Goal: Task Accomplishment & Management: Manage account settings

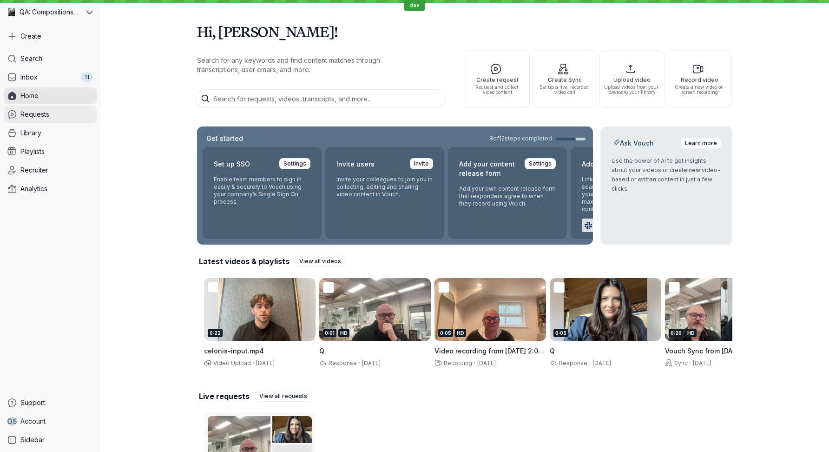
click at [52, 115] on link "Requests" at bounding box center [50, 114] width 93 height 17
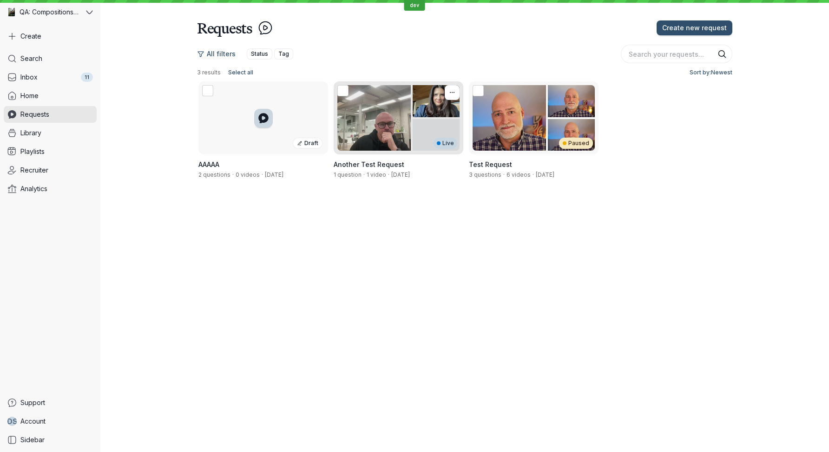
click at [369, 175] on span "1 video" at bounding box center [377, 174] width 20 height 7
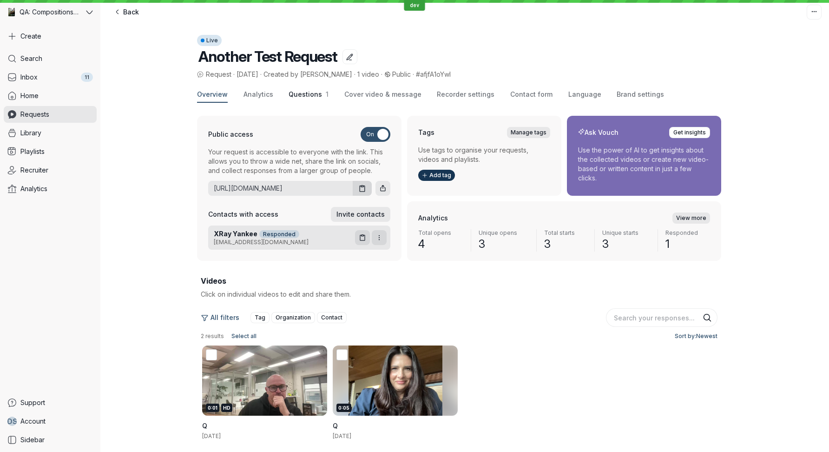
click at [308, 96] on span "Questions" at bounding box center [305, 94] width 33 height 8
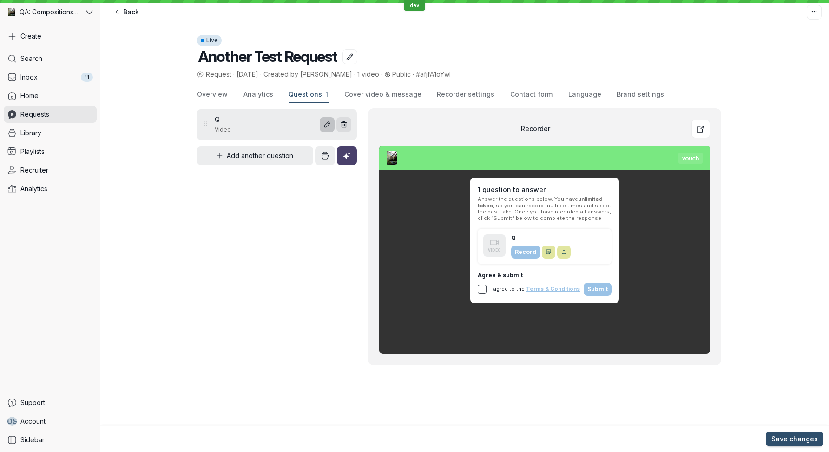
click at [324, 128] on icon "Edit question" at bounding box center [327, 125] width 8 height 8
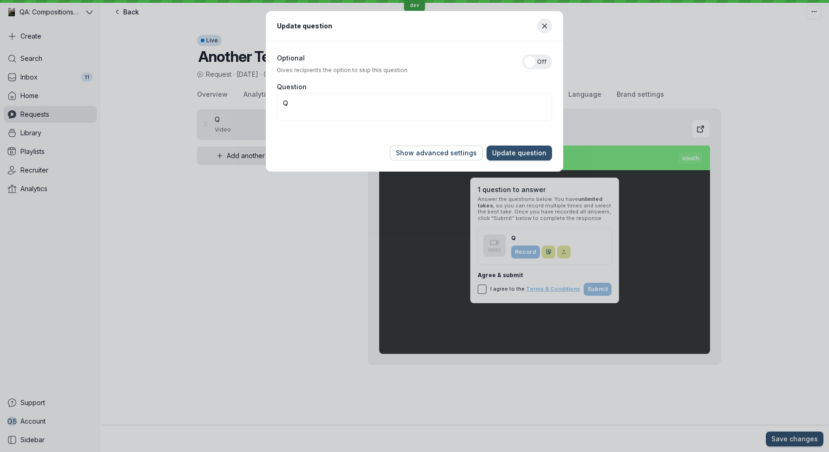
click at [429, 155] on span "Show advanced settings" at bounding box center [436, 152] width 81 height 9
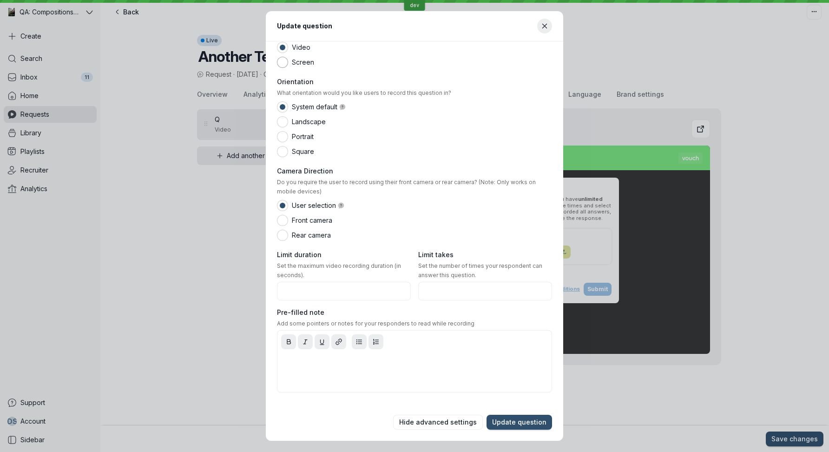
scroll to position [128, 0]
click at [319, 369] on div at bounding box center [414, 371] width 270 height 37
click at [527, 421] on span "Update question" at bounding box center [519, 421] width 54 height 9
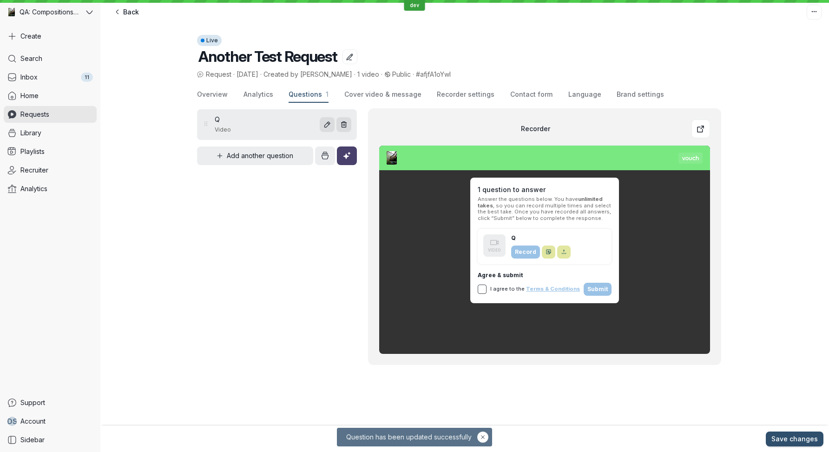
click at [423, 76] on span "#afjfA1oYwI" at bounding box center [433, 74] width 35 height 8
copy span "afjfA1oYwI"
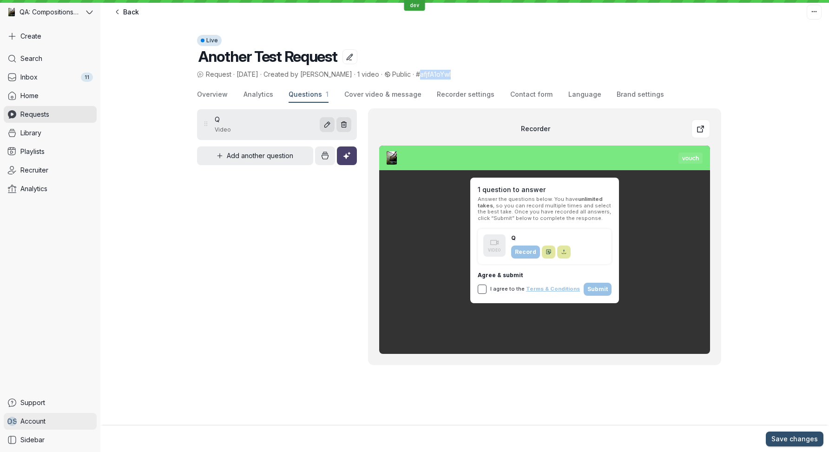
click at [45, 420] on span "Account" at bounding box center [32, 420] width 25 height 9
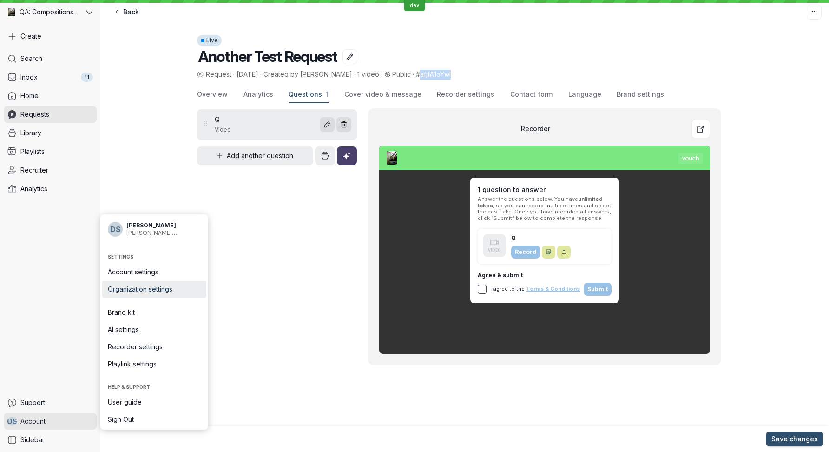
click at [161, 287] on span "Organization settings" at bounding box center [154, 288] width 93 height 9
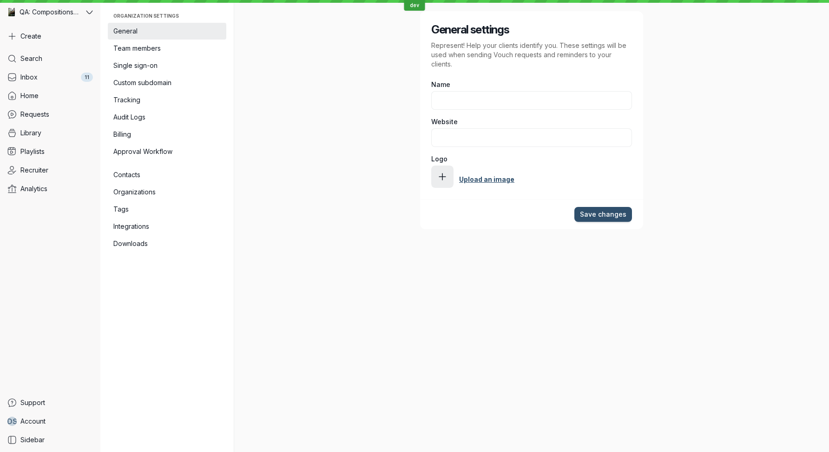
type input "QA: Compositions Playground"
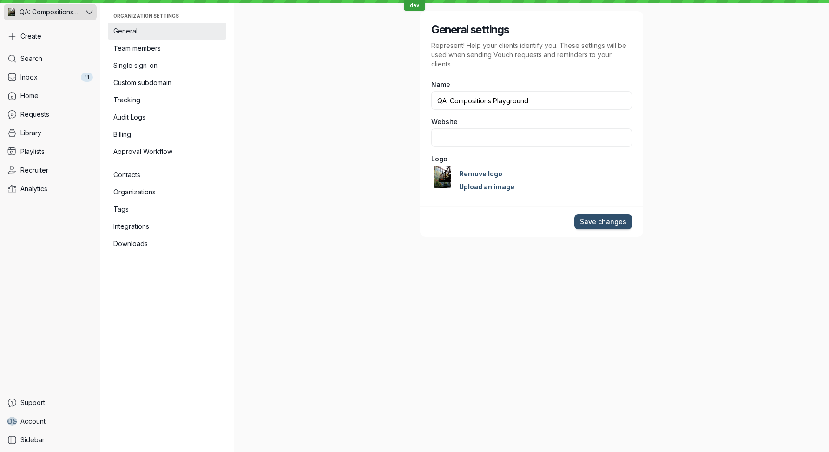
click at [46, 10] on span "QA: Compositions Playground" at bounding box center [49, 11] width 59 height 9
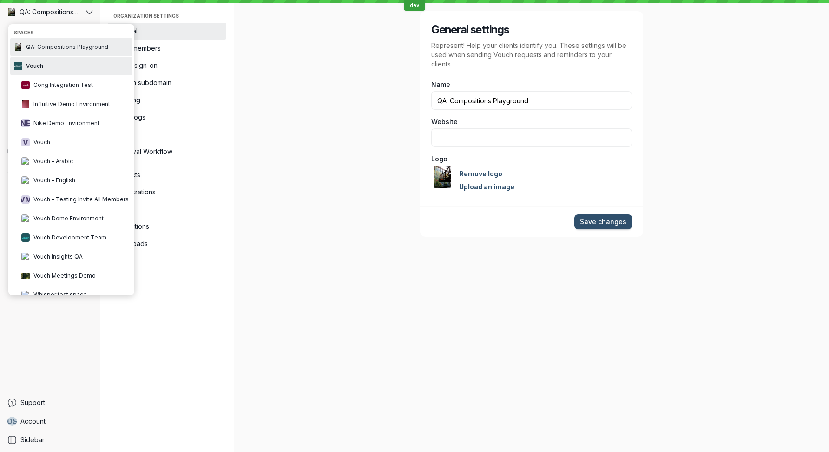
click at [41, 64] on span "Vouch" at bounding box center [34, 65] width 17 height 7
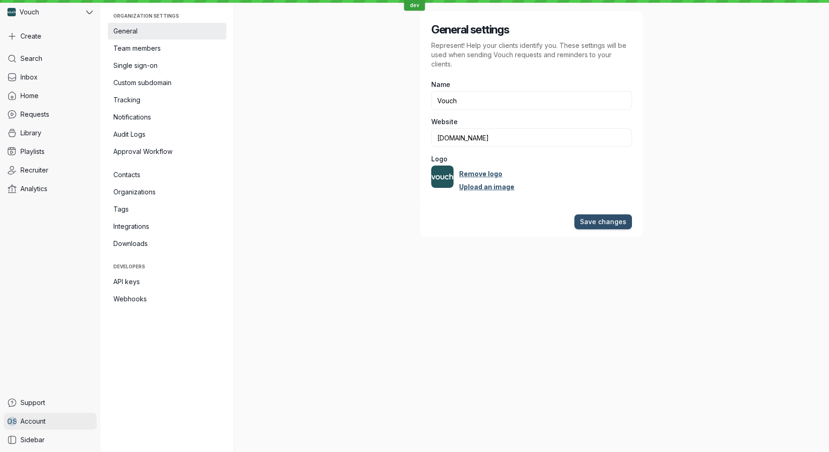
click at [51, 419] on link "D S Account" at bounding box center [50, 421] width 93 height 17
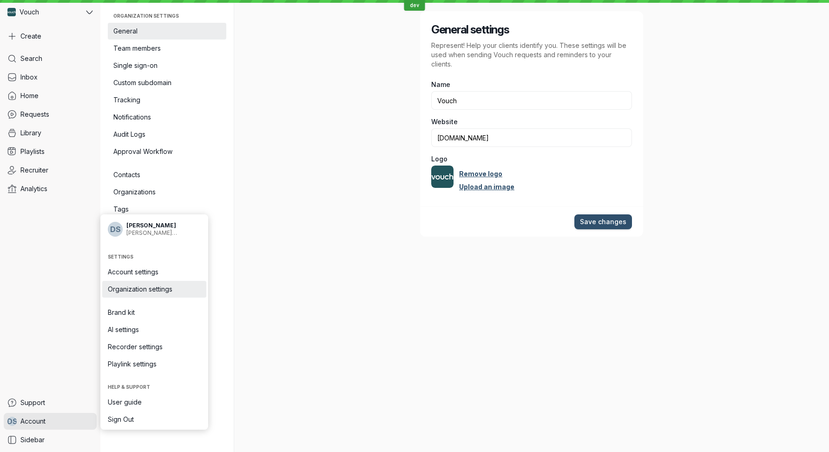
click at [144, 288] on span "Organization settings" at bounding box center [154, 288] width 93 height 9
click at [338, 266] on div "General settings Represent! Help your clients identify you. These settings will…" at bounding box center [531, 226] width 535 height 452
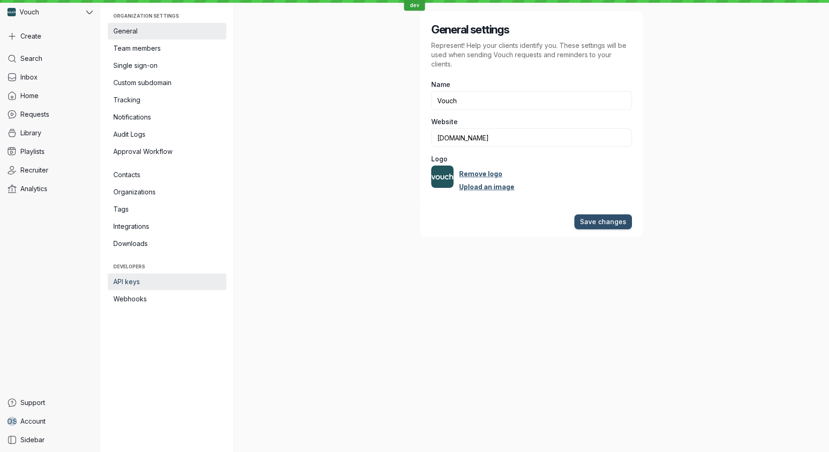
click at [146, 282] on span "API keys" at bounding box center [166, 281] width 107 height 9
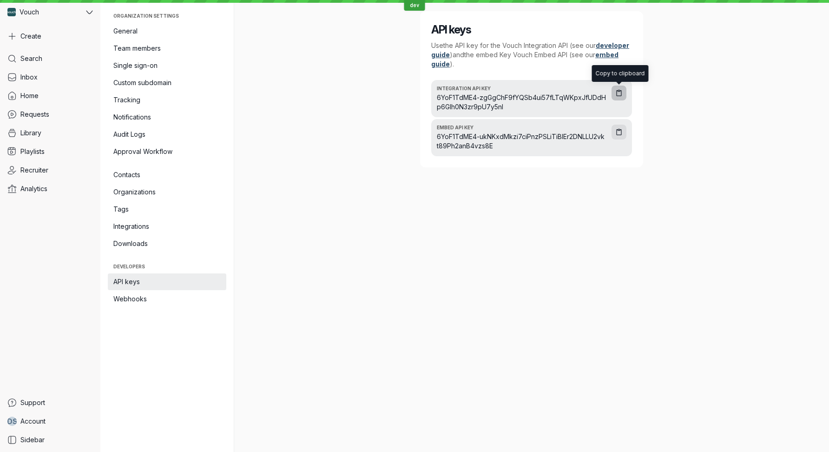
click at [623, 98] on button "button" at bounding box center [618, 92] width 15 height 15
click at [48, 115] on span "Requests" at bounding box center [34, 114] width 29 height 9
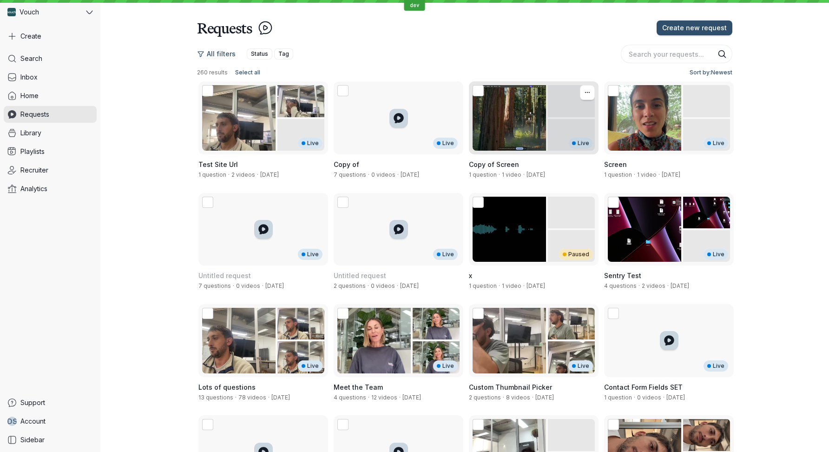
click at [511, 171] on span "1 video" at bounding box center [512, 174] width 20 height 7
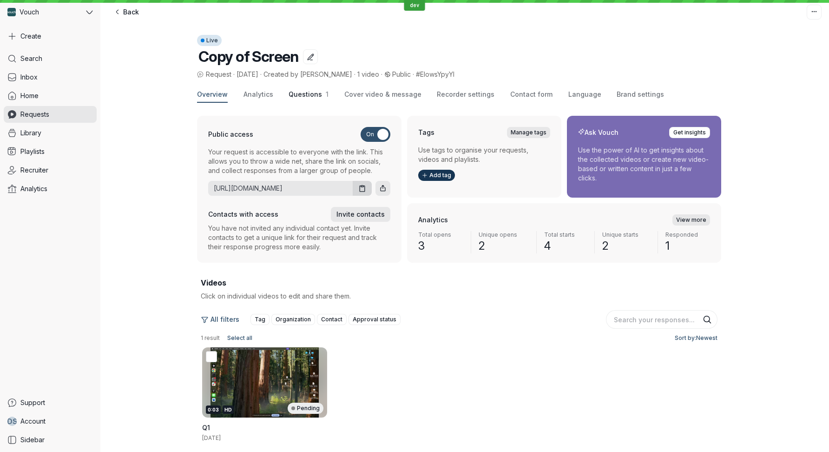
click at [308, 95] on span "Questions" at bounding box center [305, 94] width 33 height 8
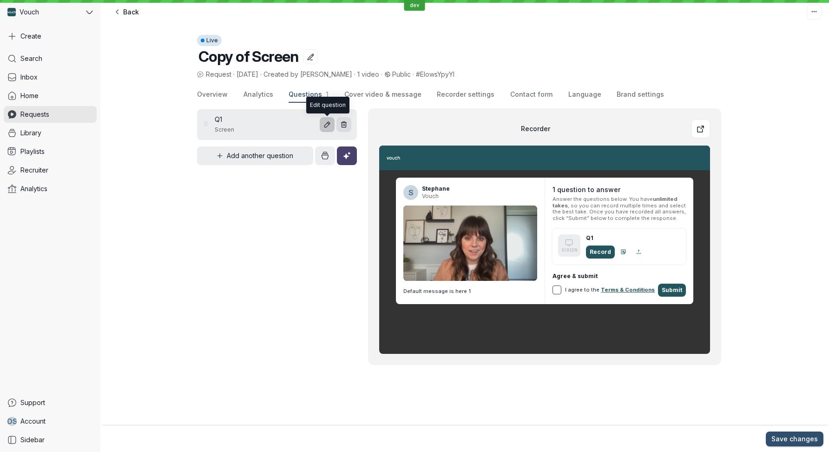
click at [328, 128] on icon "button" at bounding box center [327, 125] width 8 height 8
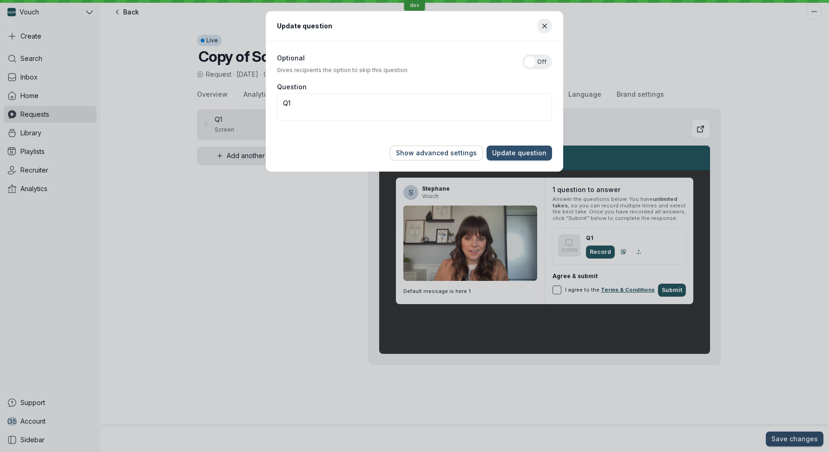
click at [438, 153] on span "Show advanced settings" at bounding box center [436, 152] width 81 height 9
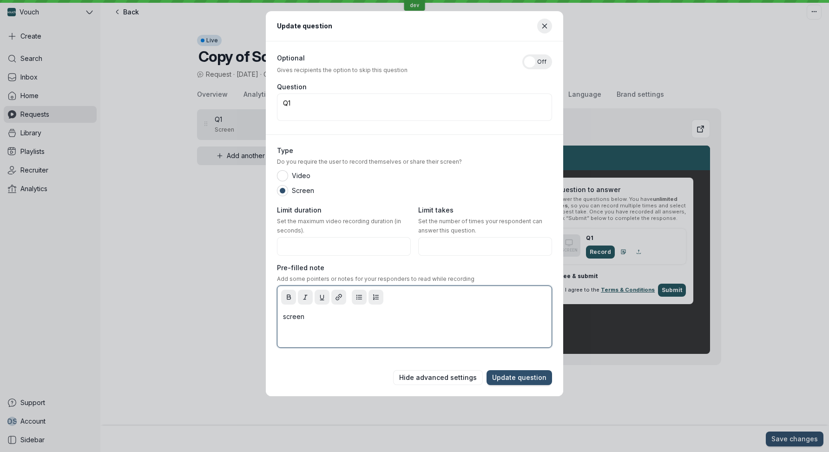
click at [329, 318] on p "screen" at bounding box center [414, 316] width 263 height 9
click at [520, 381] on span "Update question" at bounding box center [519, 377] width 54 height 9
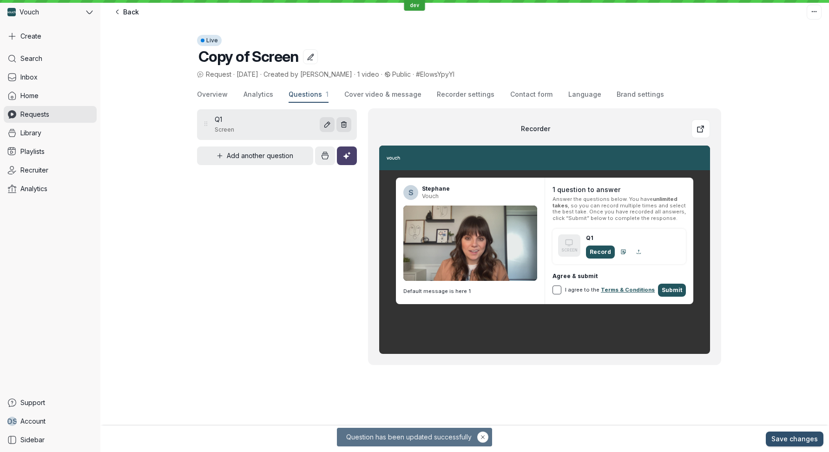
click at [416, 76] on span "#EIowsYpyYI" at bounding box center [435, 74] width 39 height 8
copy span "EIowsYpyYI"
